Goal: Use online tool/utility: Use online tool/utility

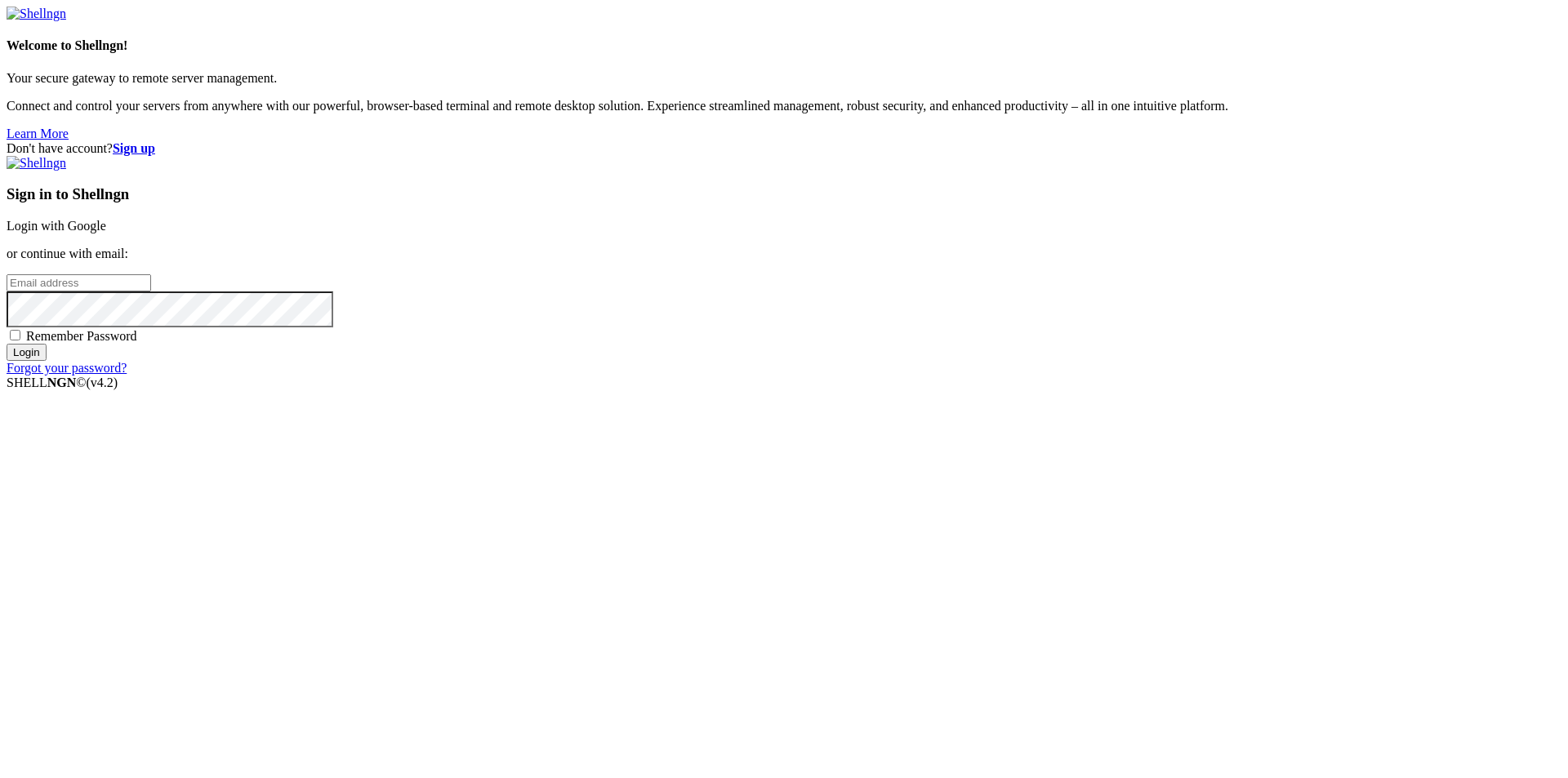
click at [106, 233] on link "Login with Google" at bounding box center [56, 226] width 100 height 14
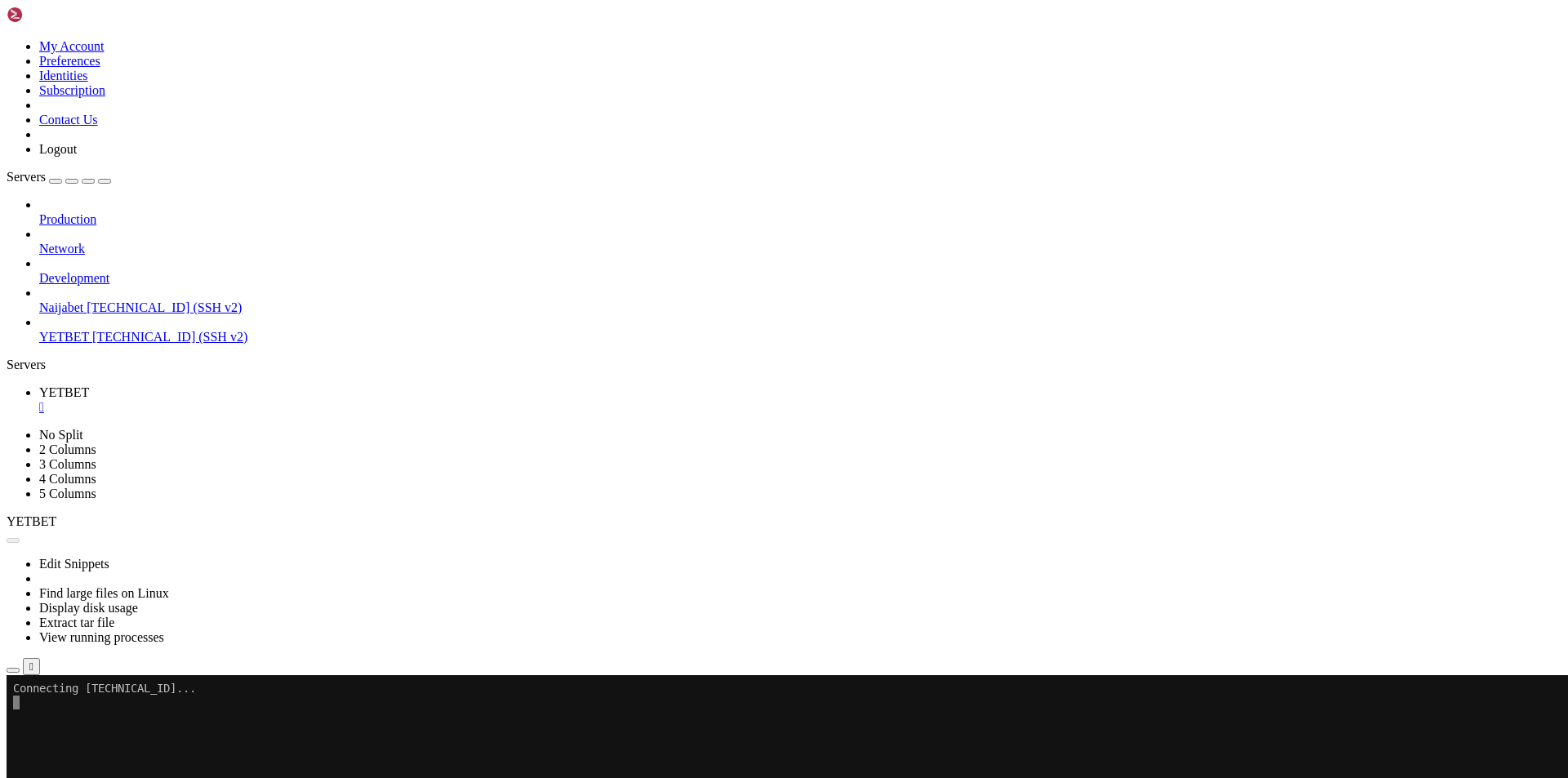
scroll to position [597, 0]
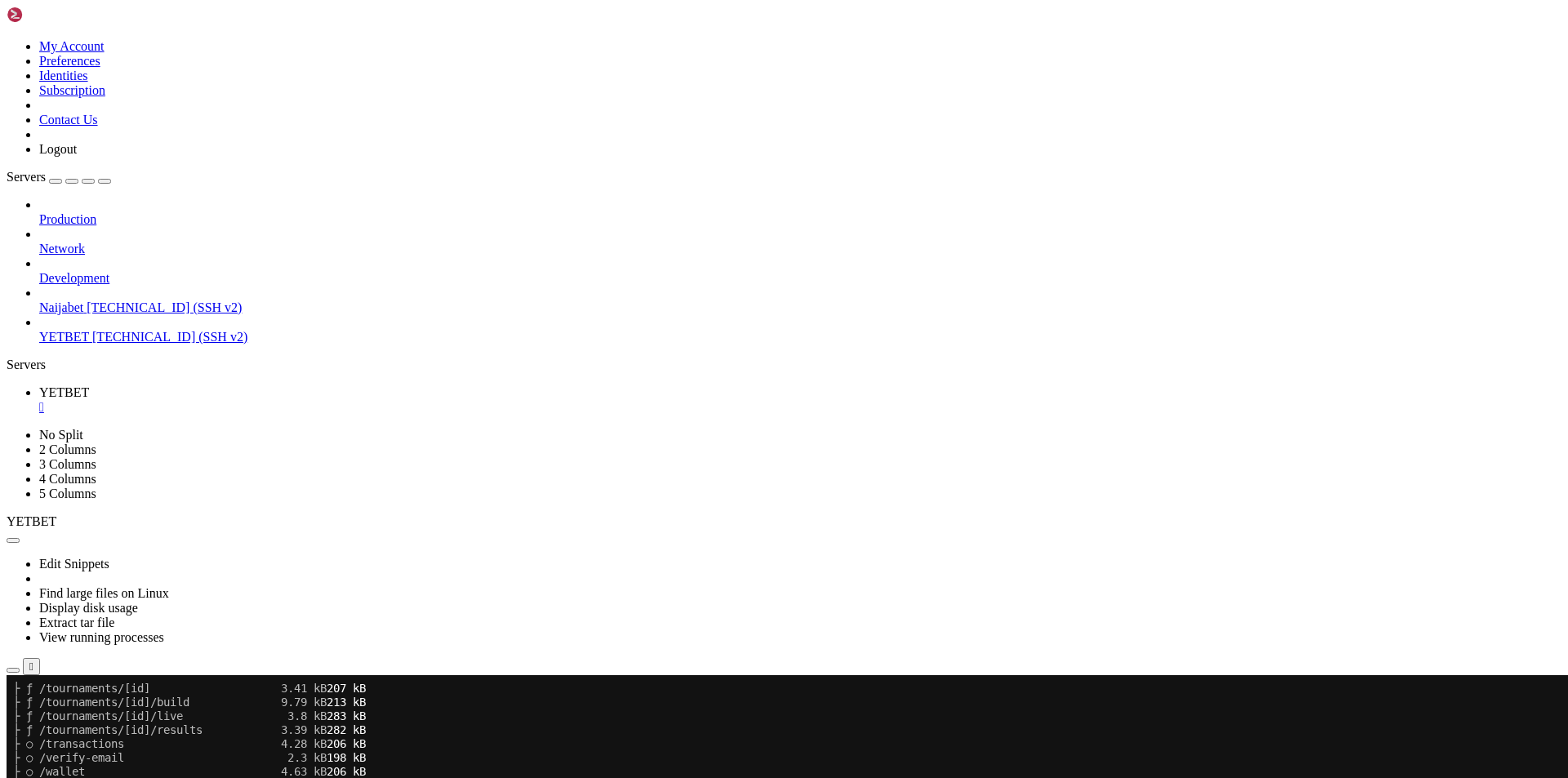
scroll to position [1763, 0]
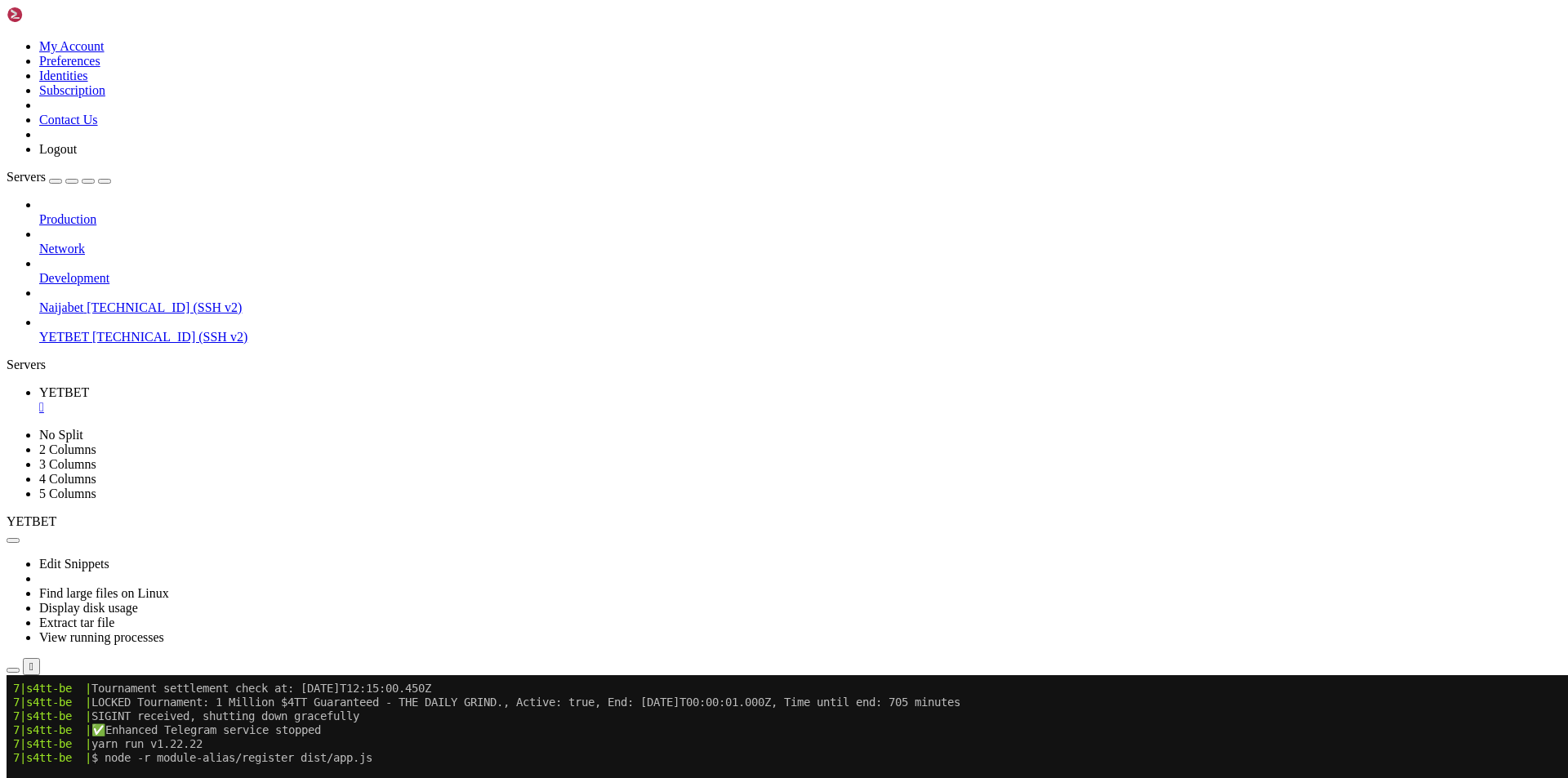
scroll to position [2721, 0]
click at [293, 385] on link "YETBET " at bounding box center [800, 400] width 1522 height 29
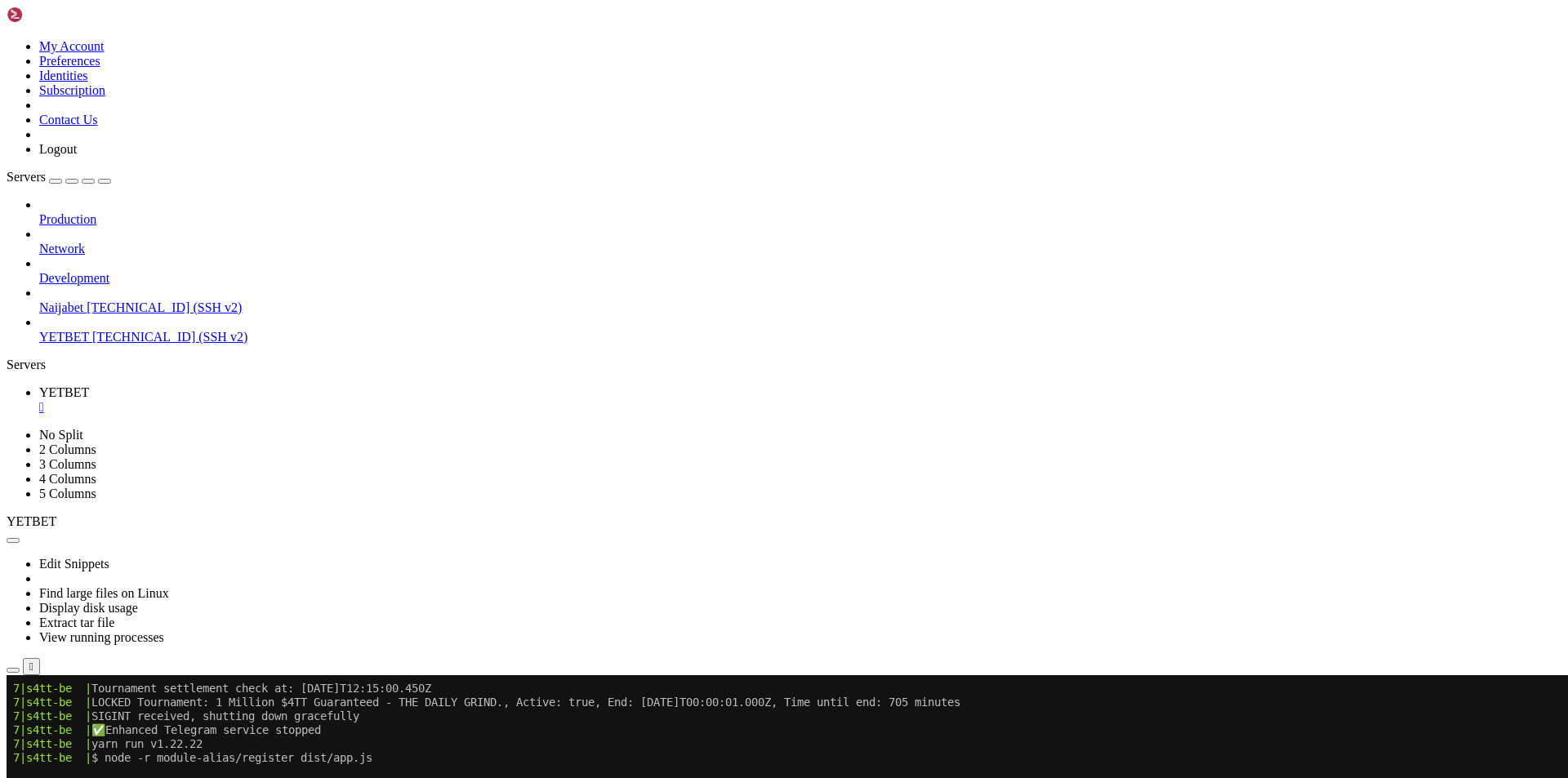
click at [284, 400] on div "" at bounding box center [800, 406] width 1522 height 15
